Goal: Task Accomplishment & Management: Manage account settings

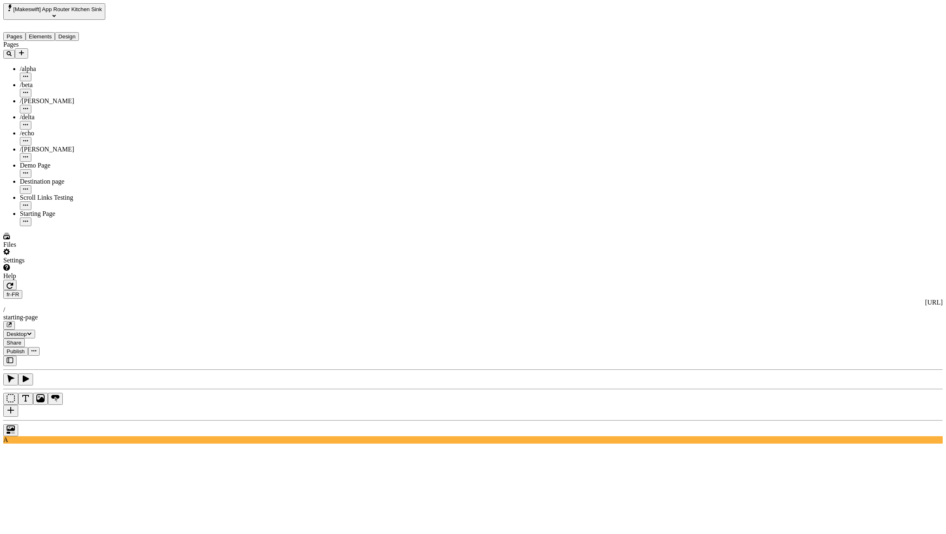
click at [13, 282] on icon "button" at bounding box center [10, 285] width 7 height 7
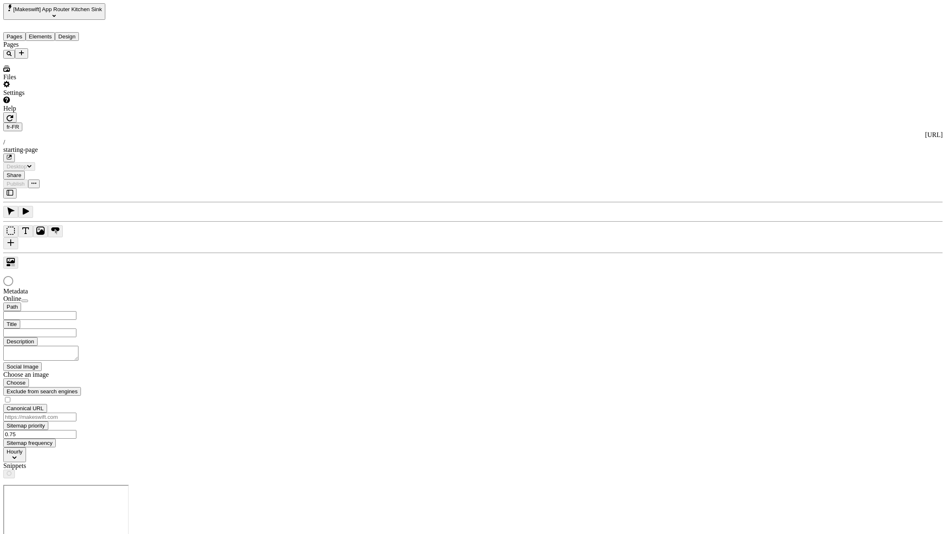
type input "/starting-page"
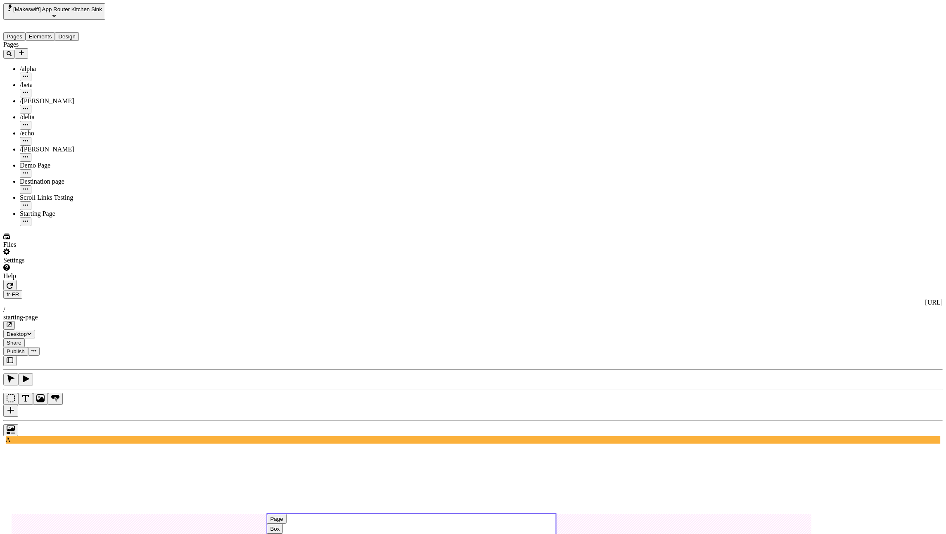
click at [388, 514] on use at bounding box center [411, 530] width 289 height 33
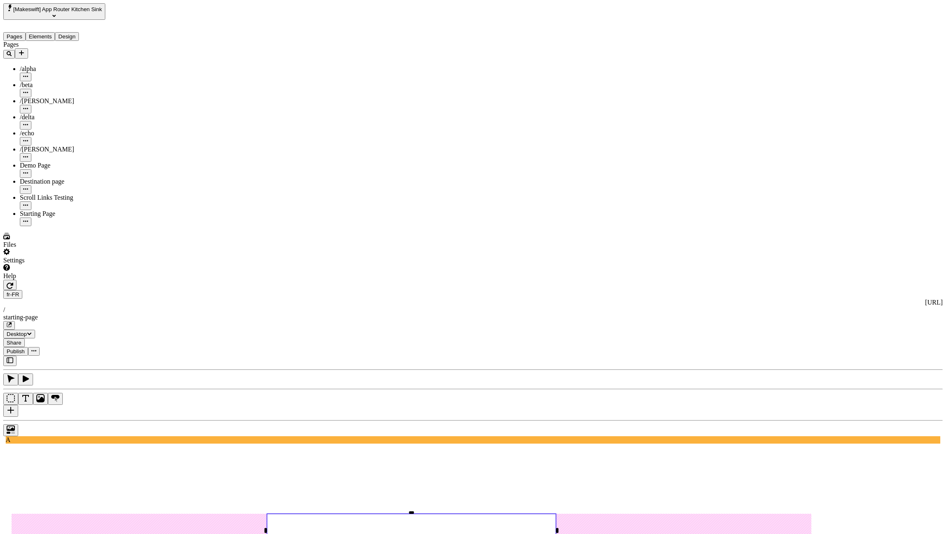
click at [9, 357] on icon "button" at bounding box center [10, 360] width 7 height 7
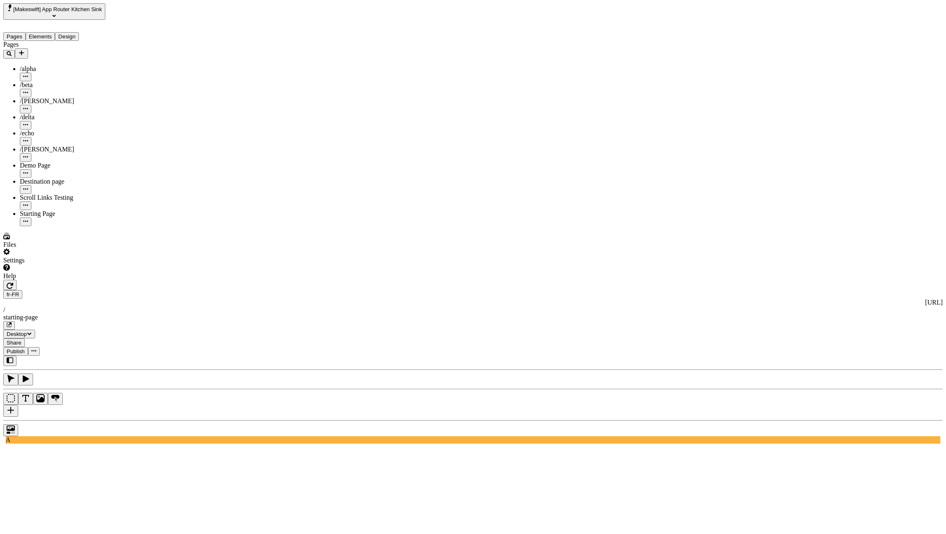
click at [53, 32] on button "Elements" at bounding box center [41, 36] width 30 height 9
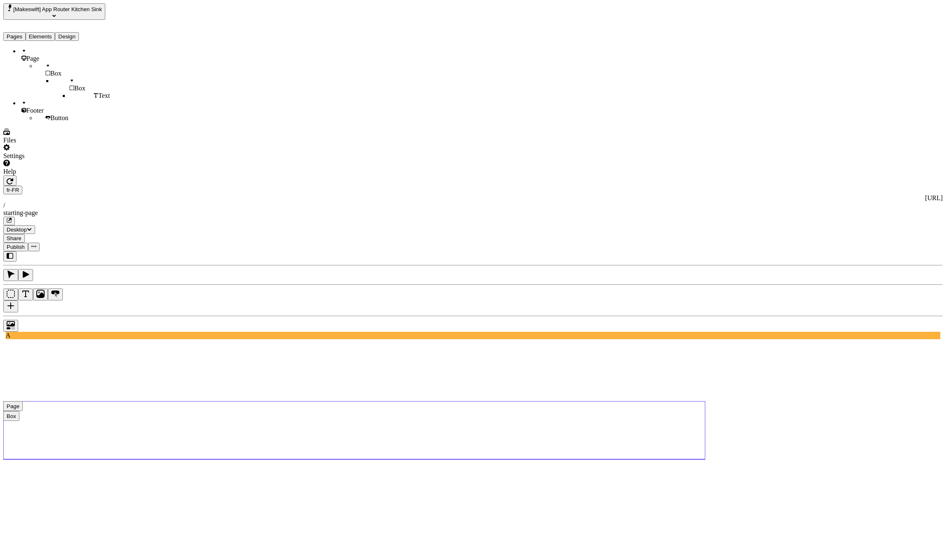
click at [43, 54] on div "Page" at bounding box center [69, 54] width 98 height 15
click at [899, 29] on div "Reset to base locale" at bounding box center [881, 29] width 52 height 7
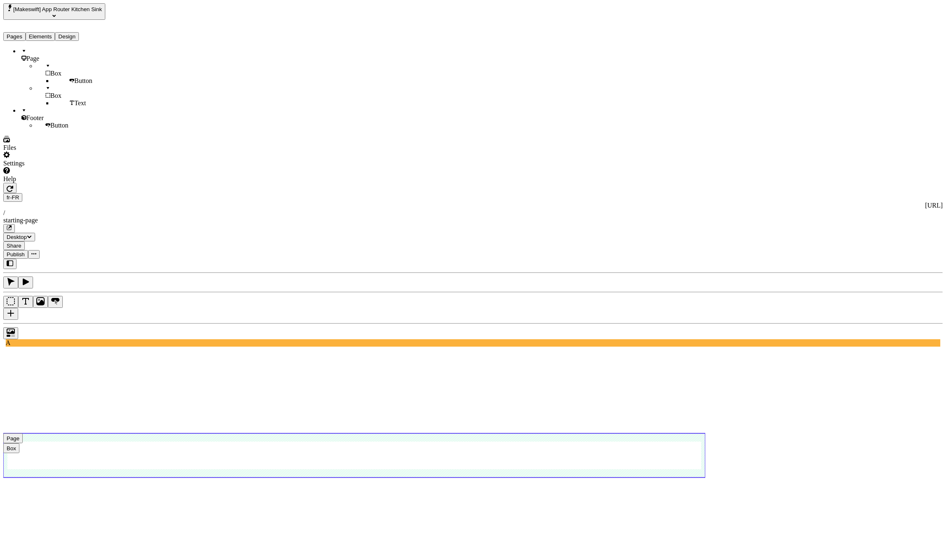
click at [166, 434] on use at bounding box center [354, 456] width 702 height 44
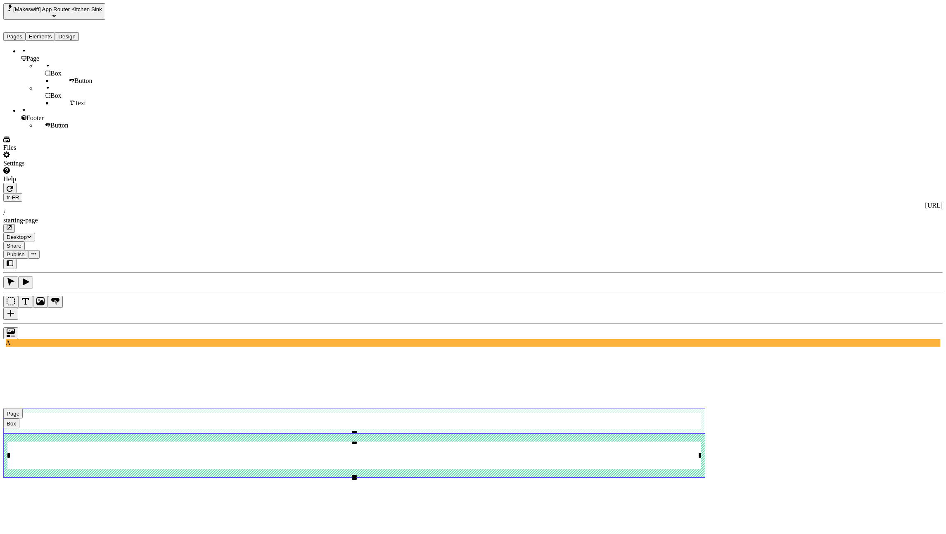
click at [170, 409] on use at bounding box center [354, 421] width 702 height 25
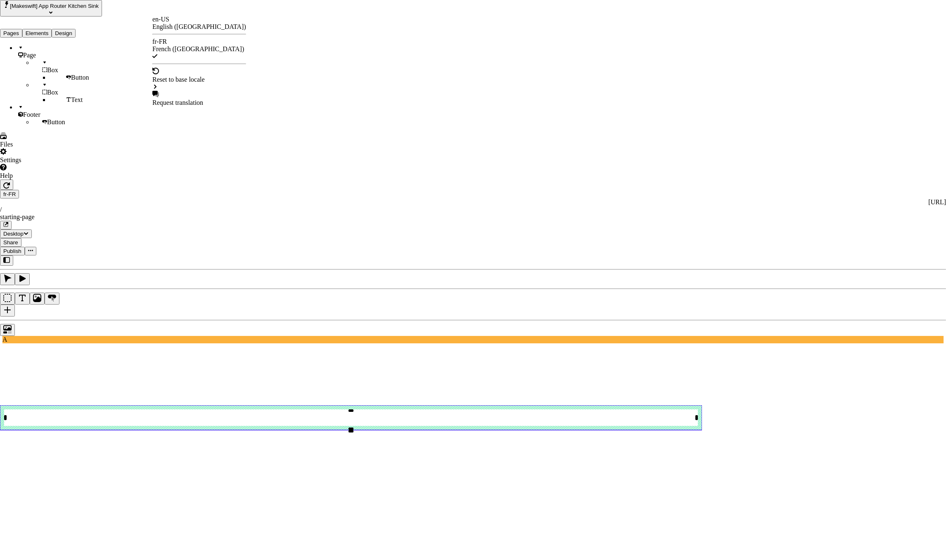
click at [170, 32] on div "en-US English ([GEOGRAPHIC_DATA]) fr-FR French ([GEOGRAPHIC_DATA])" at bounding box center [199, 38] width 94 height 45
click at [171, 29] on div "en-US English ([GEOGRAPHIC_DATA])" at bounding box center [199, 23] width 94 height 15
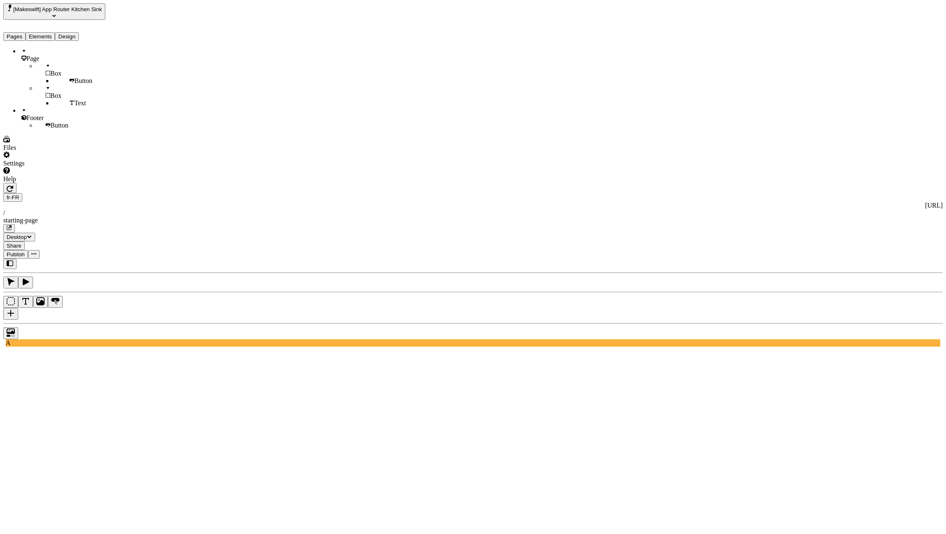
type input "/starting-page"
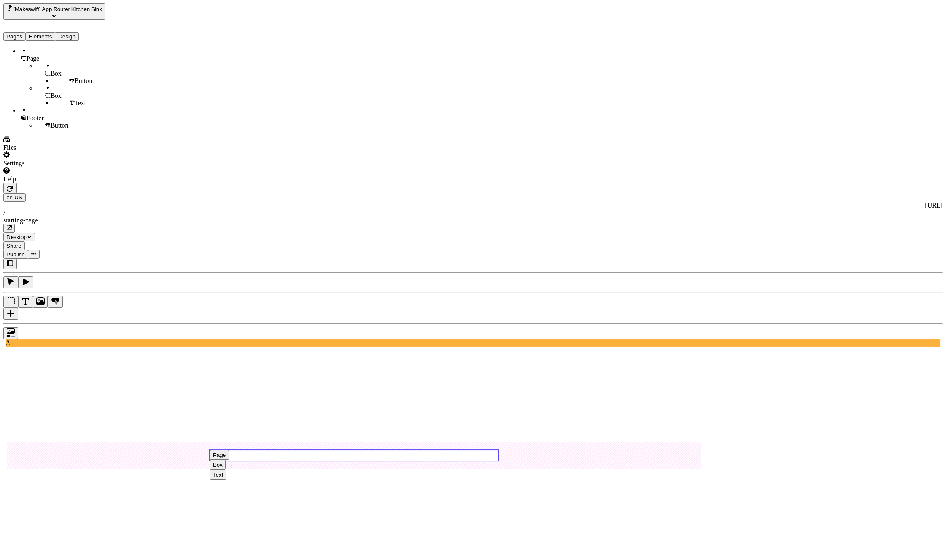
click at [358, 450] on use at bounding box center [354, 455] width 289 height 11
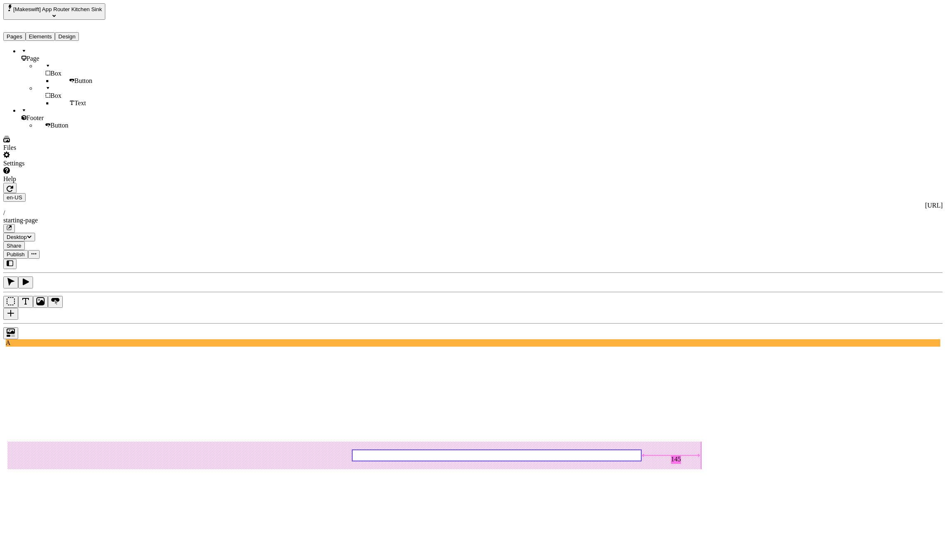
type input "465"
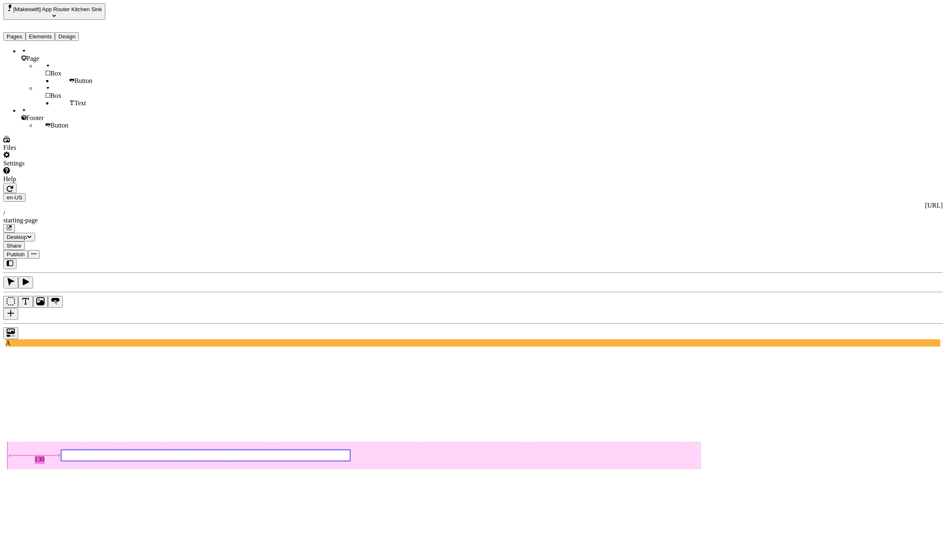
type input "110"
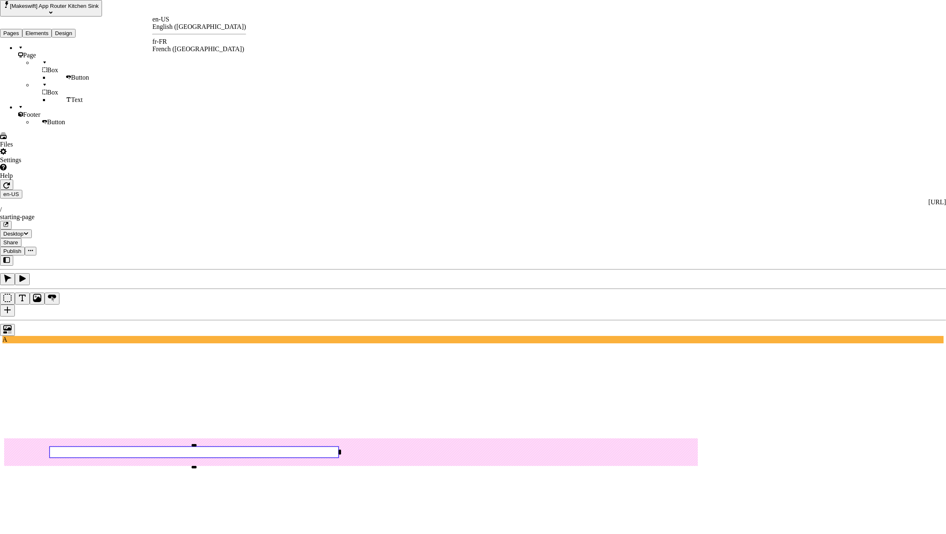
click at [178, 38] on div "fr-FR French ([GEOGRAPHIC_DATA])" at bounding box center [199, 45] width 94 height 15
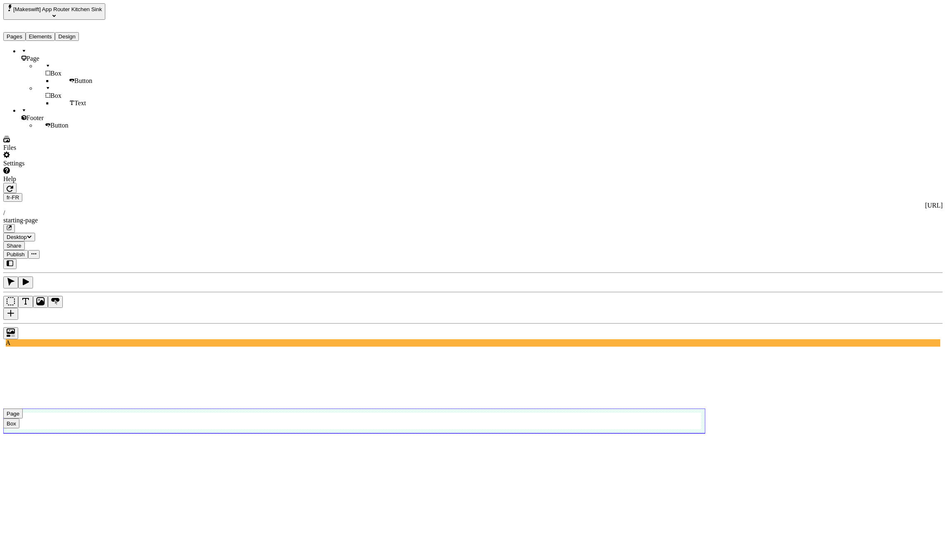
click at [180, 409] on use at bounding box center [354, 421] width 702 height 25
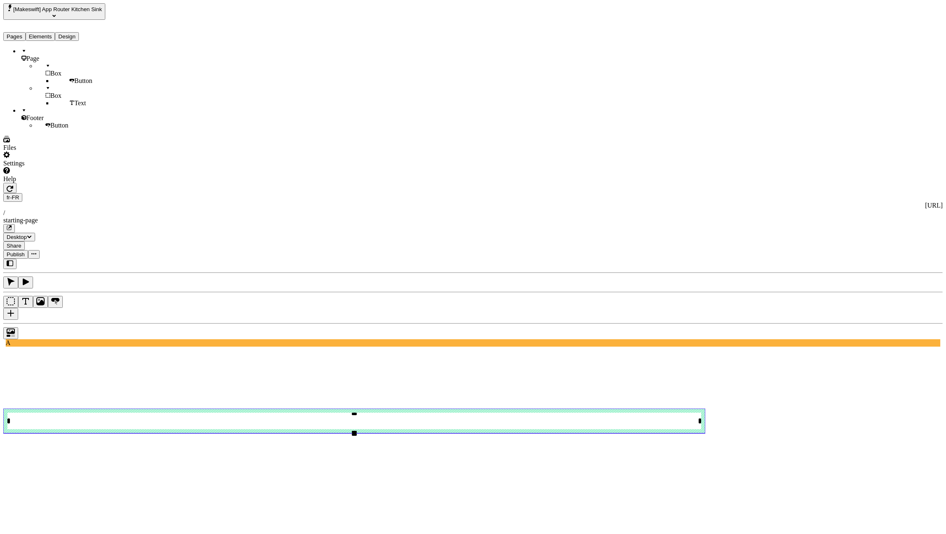
click at [83, 47] on div "Page" at bounding box center [69, 54] width 98 height 15
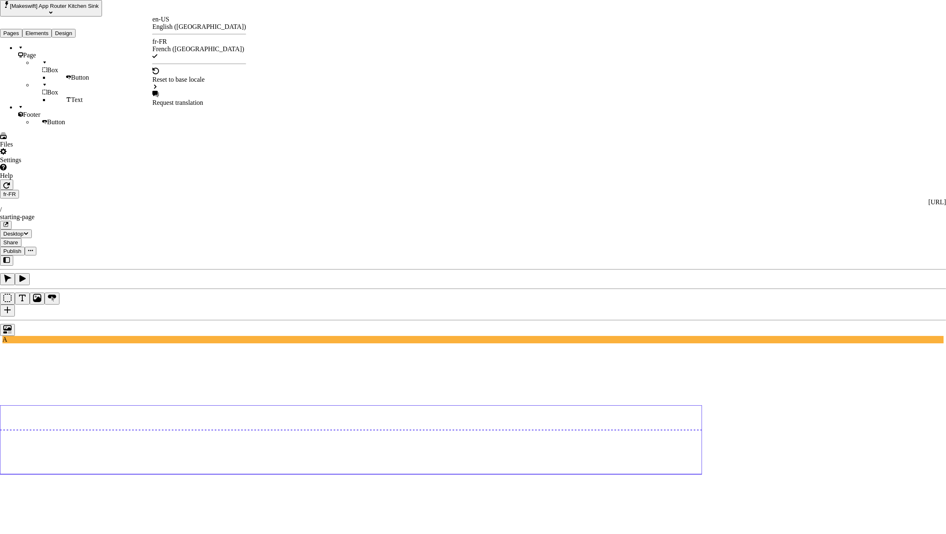
click at [158, 13] on html "[Makeswift] App Router Kitchen Sink Pages Elements Design Page Box Button Box T…" at bounding box center [473, 536] width 946 height 1072
click at [265, 65] on div "Starting Page" at bounding box center [259, 68] width 36 height 7
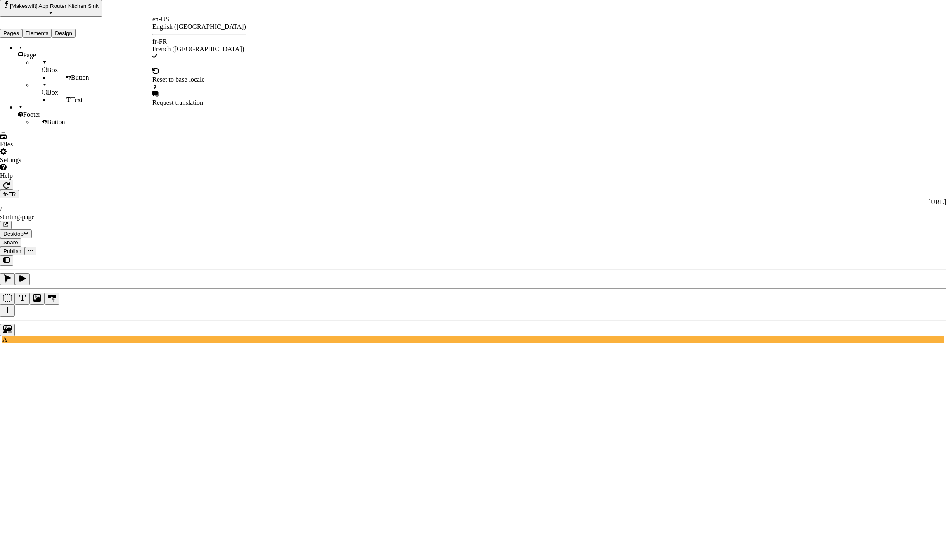
click at [171, 23] on div "en-US" at bounding box center [199, 19] width 94 height 7
